Goal: Transaction & Acquisition: Purchase product/service

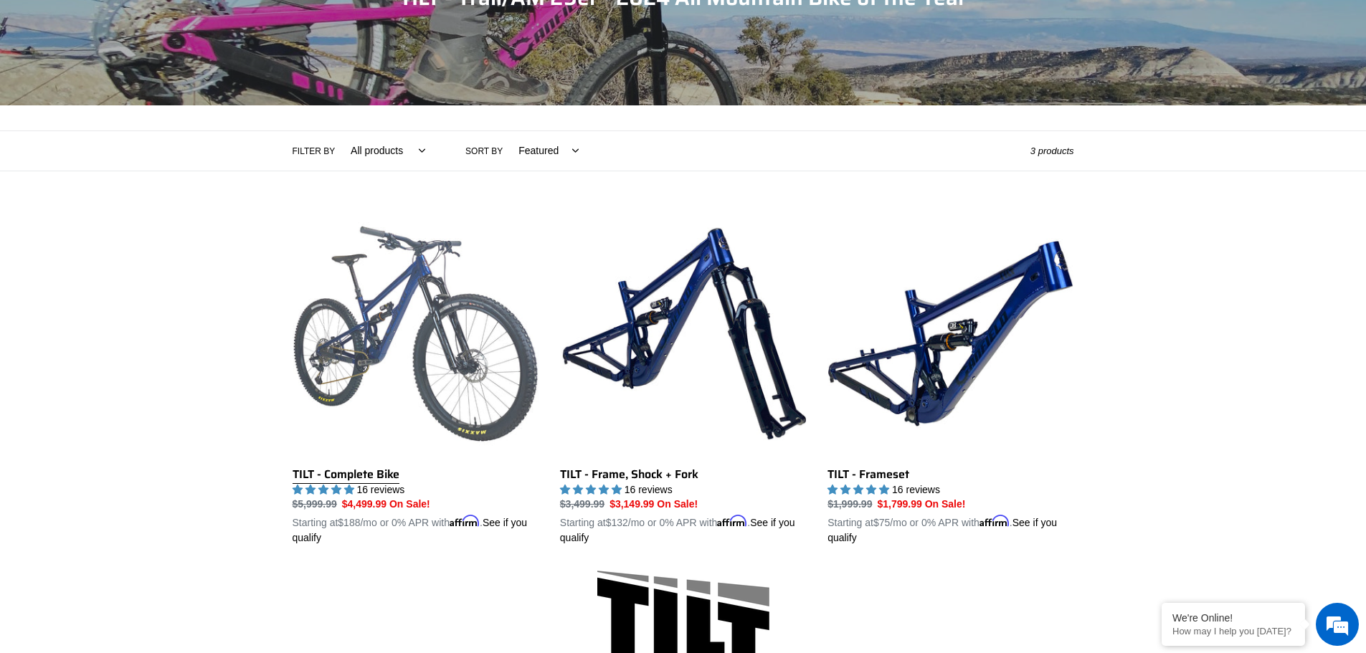
scroll to position [215, 0]
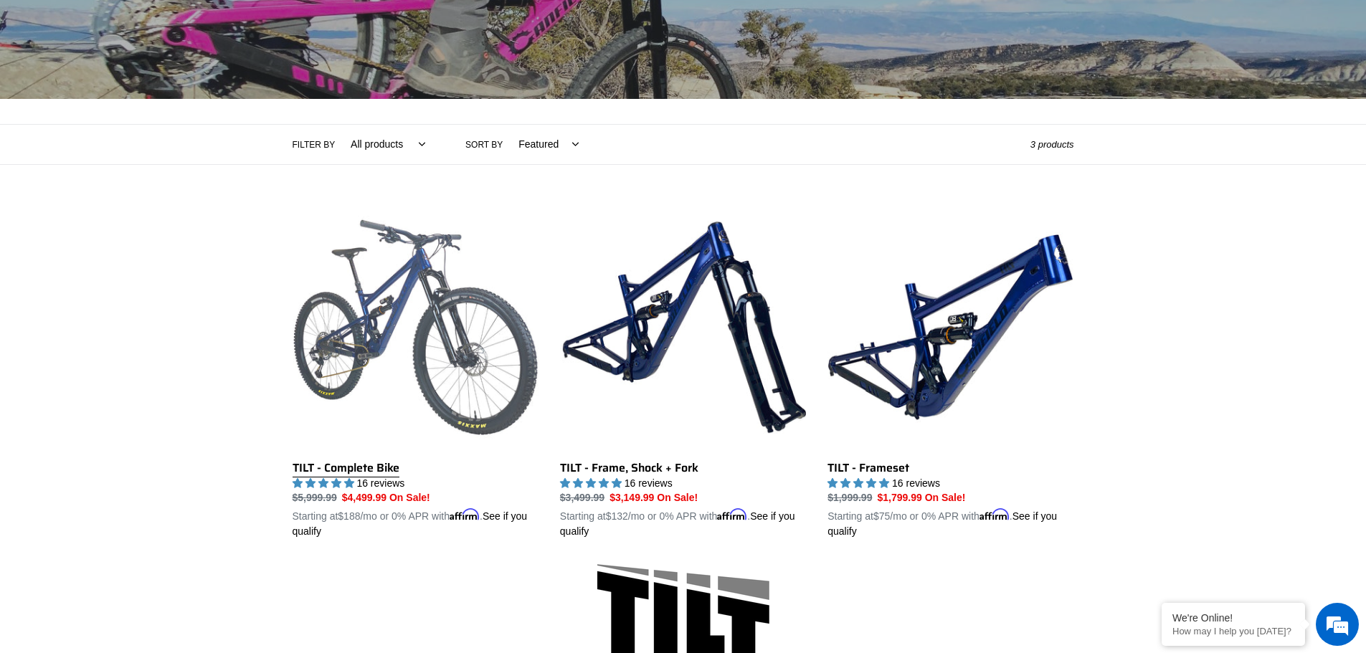
click at [437, 346] on link "TILT - Complete Bike" at bounding box center [416, 372] width 246 height 336
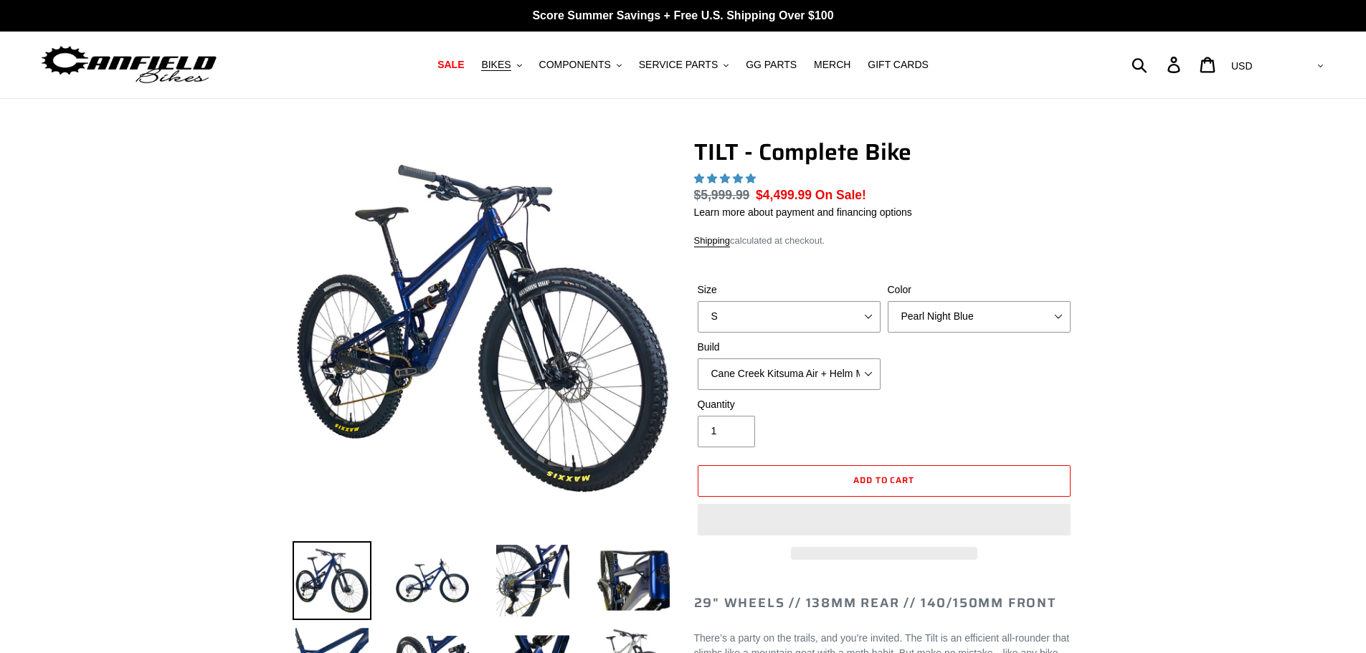
select select "highest-rating"
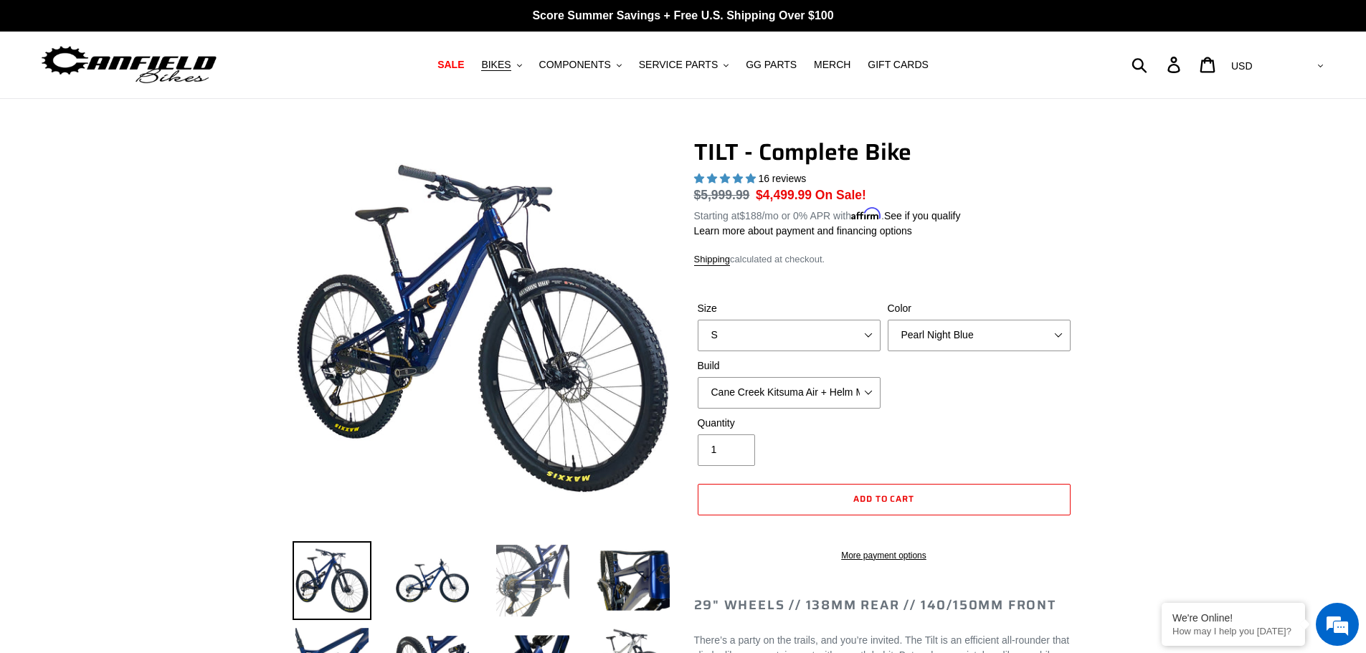
click at [522, 564] on img at bounding box center [532, 580] width 79 height 79
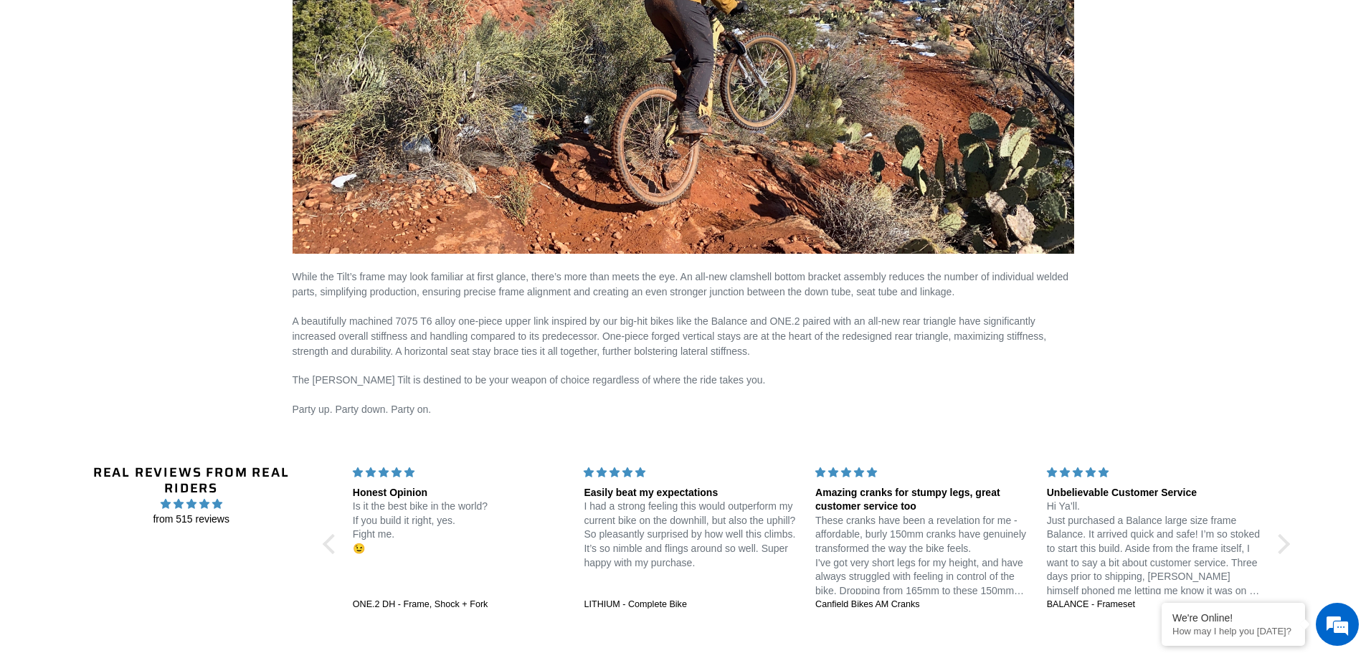
scroll to position [2235, 0]
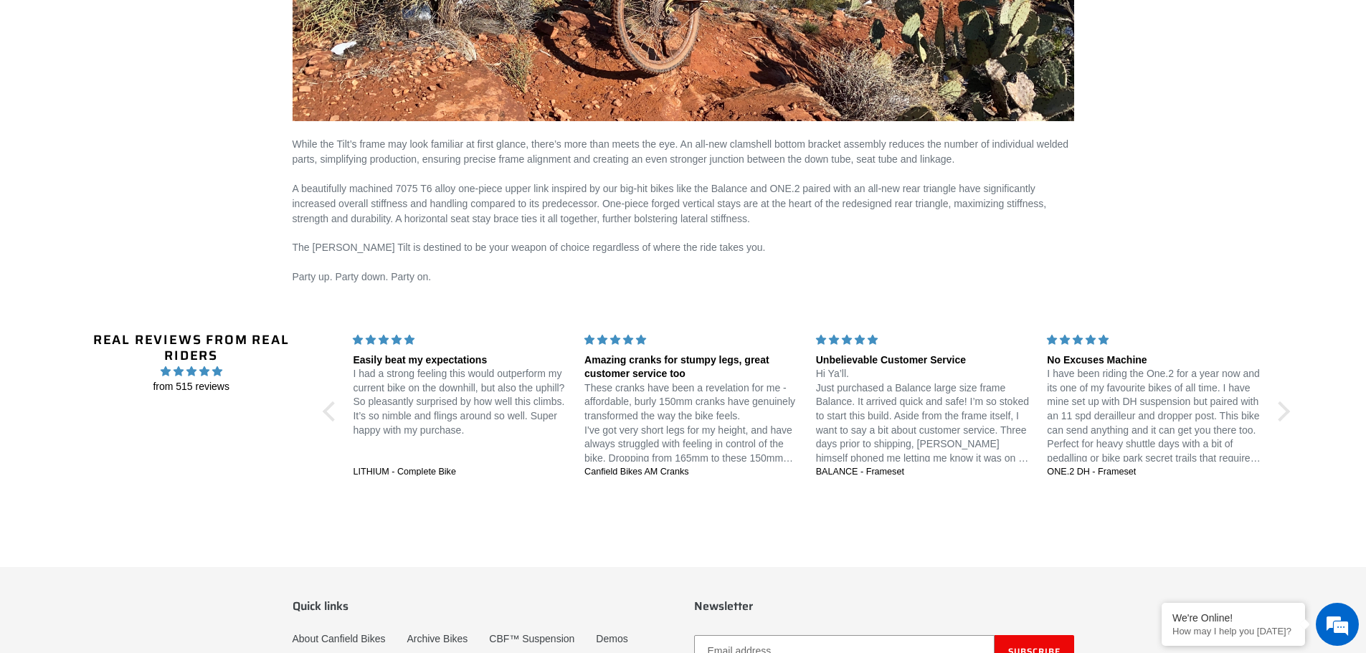
click at [340, 412] on div "Real Reviews from Real Riders from 515 reviews Jedi 29 DH: Unstoppable confiden…" at bounding box center [683, 412] width 1230 height 229
click at [333, 405] on div at bounding box center [333, 412] width 20 height 20
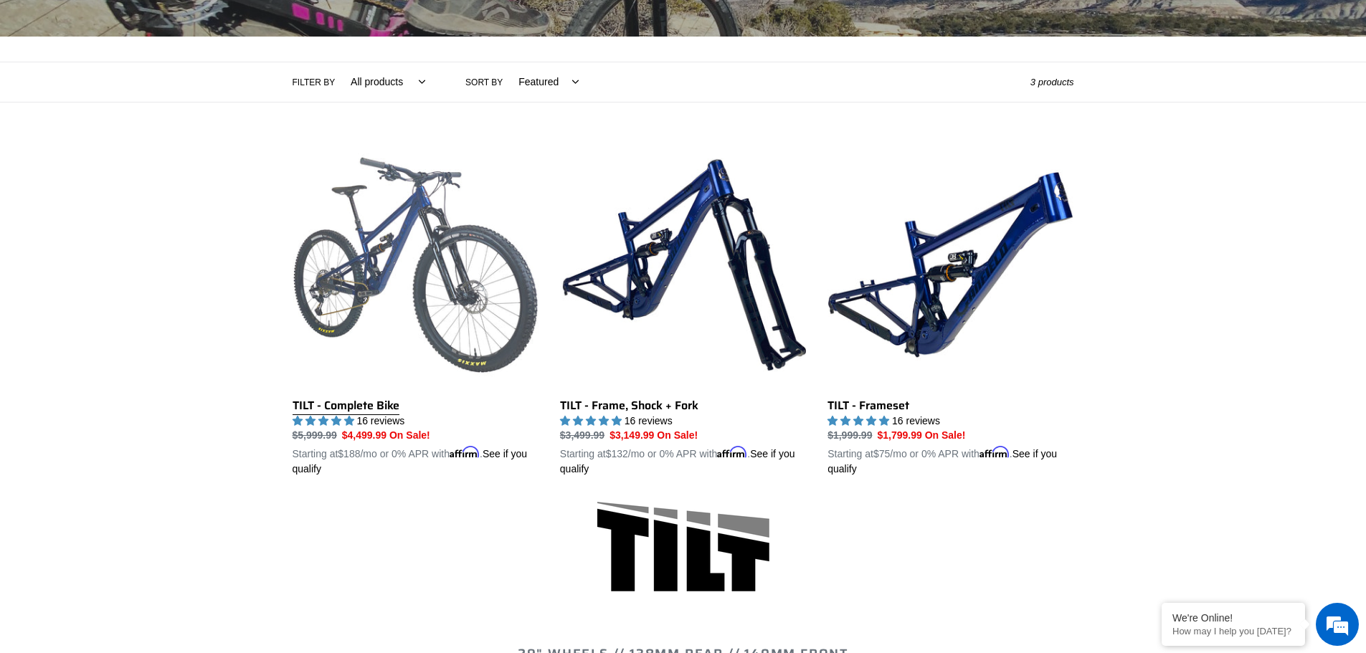
scroll to position [265, 0]
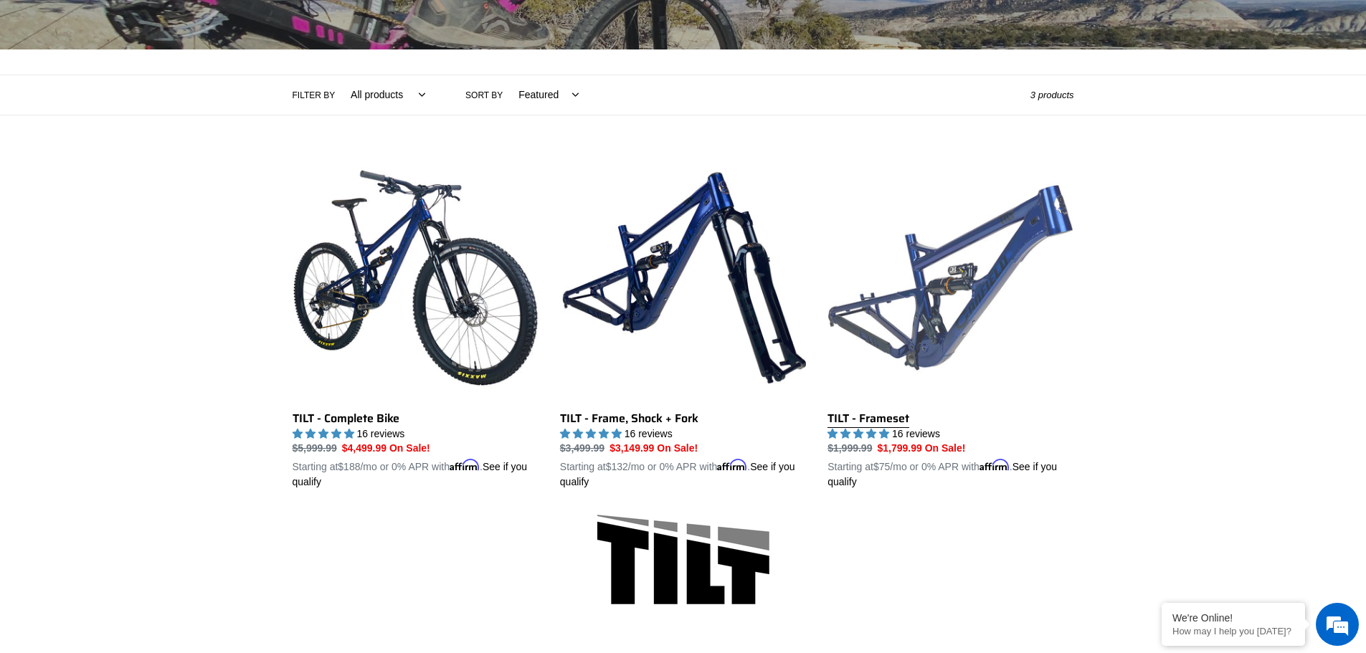
click at [973, 300] on link "TILT - Frameset" at bounding box center [951, 323] width 246 height 336
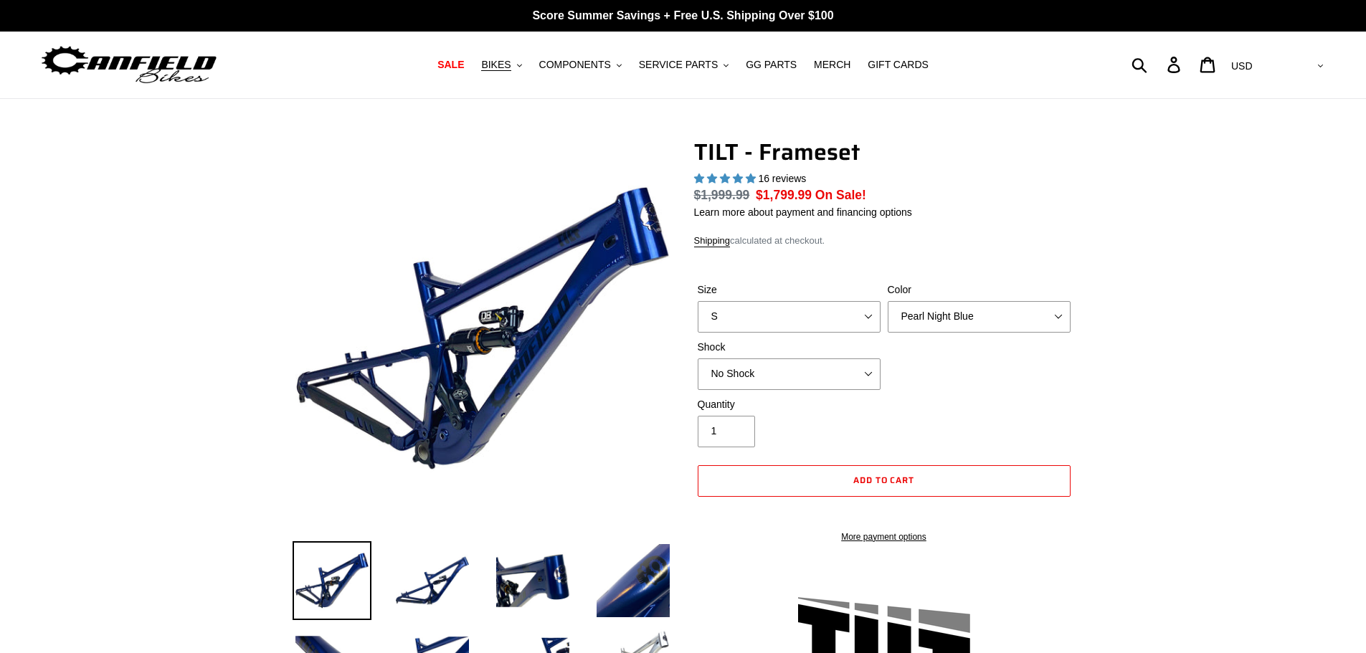
select select "highest-rating"
click at [858, 311] on div "Size S M L XL" at bounding box center [789, 308] width 190 height 50
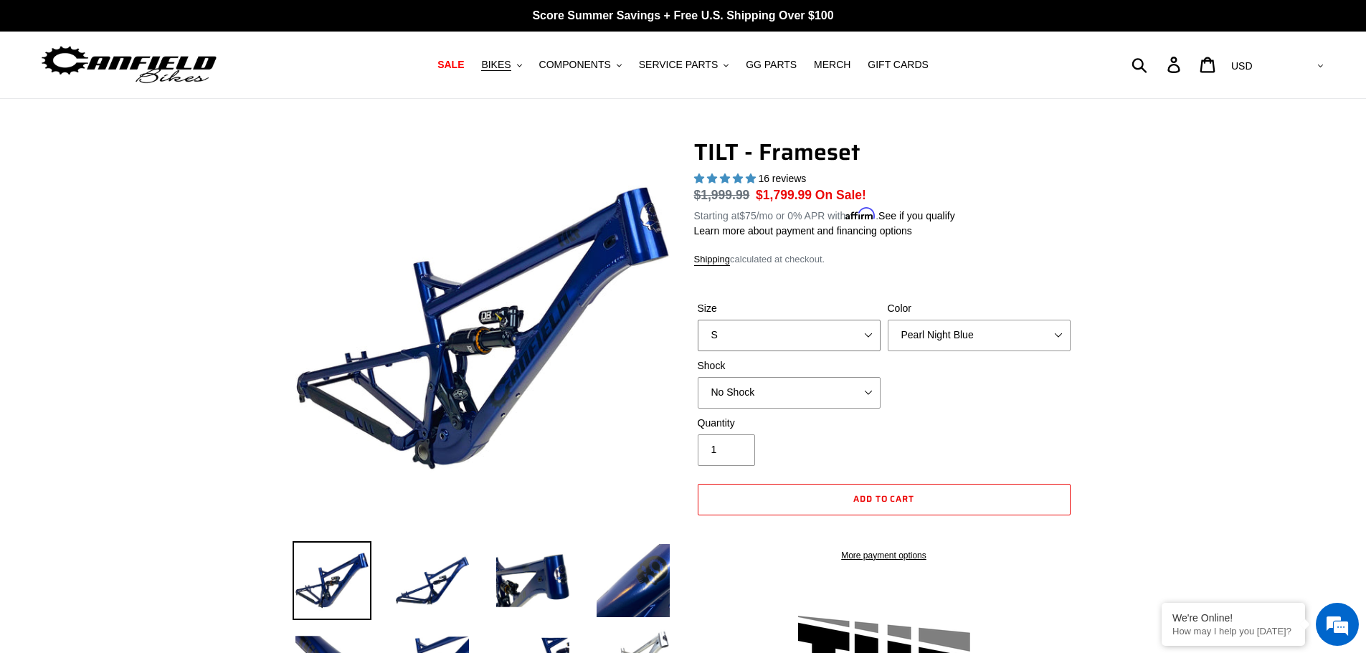
select select "M"
click at [698, 320] on select "S M L XL" at bounding box center [789, 336] width 183 height 32
click at [812, 393] on select "No Shock Cane Creek DB Kitsuma Air RockShox Deluxe Ultimate Fox FLOAT X EXT Sto…" at bounding box center [789, 393] width 183 height 32
click at [698, 377] on select "No Shock Cane Creek DB Kitsuma Air RockShox Deluxe Ultimate Fox FLOAT X EXT Sto…" at bounding box center [789, 393] width 183 height 32
click at [759, 371] on label "Shock" at bounding box center [789, 366] width 183 height 15
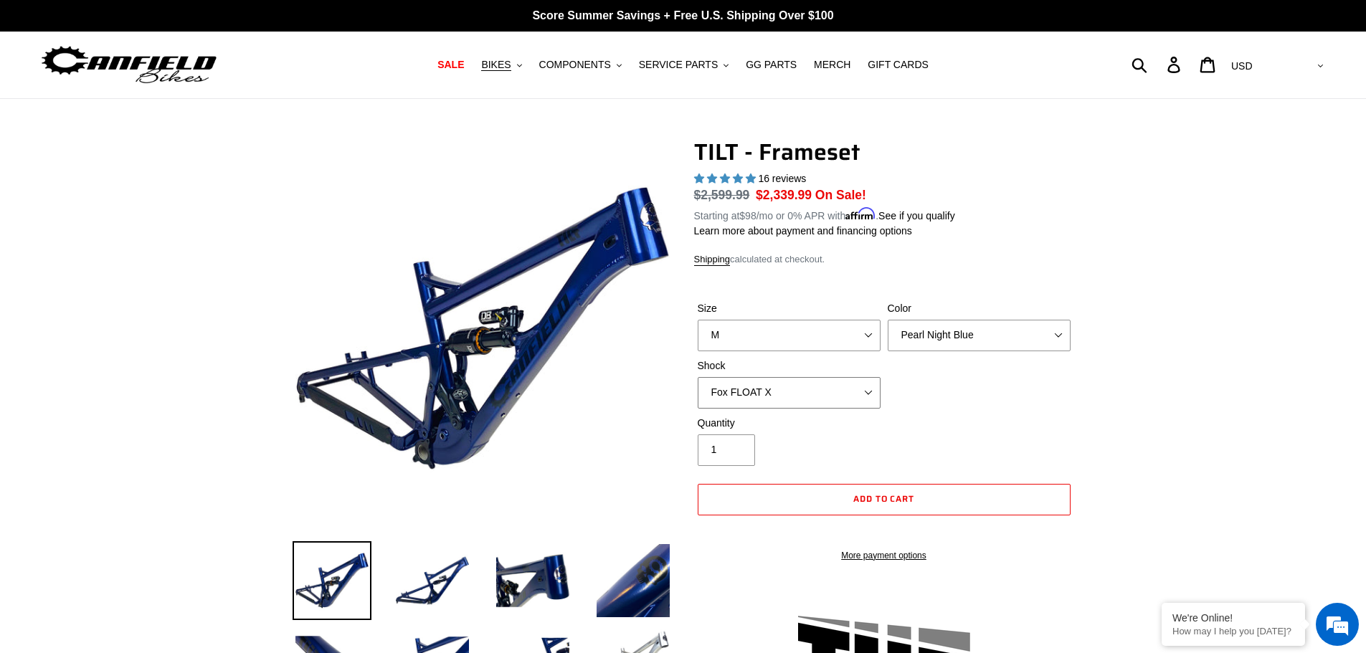
click at [759, 377] on select "No Shock Cane Creek DB Kitsuma Air RockShox Deluxe Ultimate Fox FLOAT X EXT Sto…" at bounding box center [789, 393] width 183 height 32
click at [760, 379] on select "No Shock Cane Creek DB Kitsuma Air RockShox Deluxe Ultimate Fox FLOAT X EXT Sto…" at bounding box center [789, 393] width 183 height 32
select select "Cane Creek DB Kitsuma Air"
click at [698, 377] on select "No Shock Cane Creek DB Kitsuma Air RockShox Deluxe Ultimate Fox FLOAT X EXT Sto…" at bounding box center [789, 393] width 183 height 32
